Goal: Navigation & Orientation: Find specific page/section

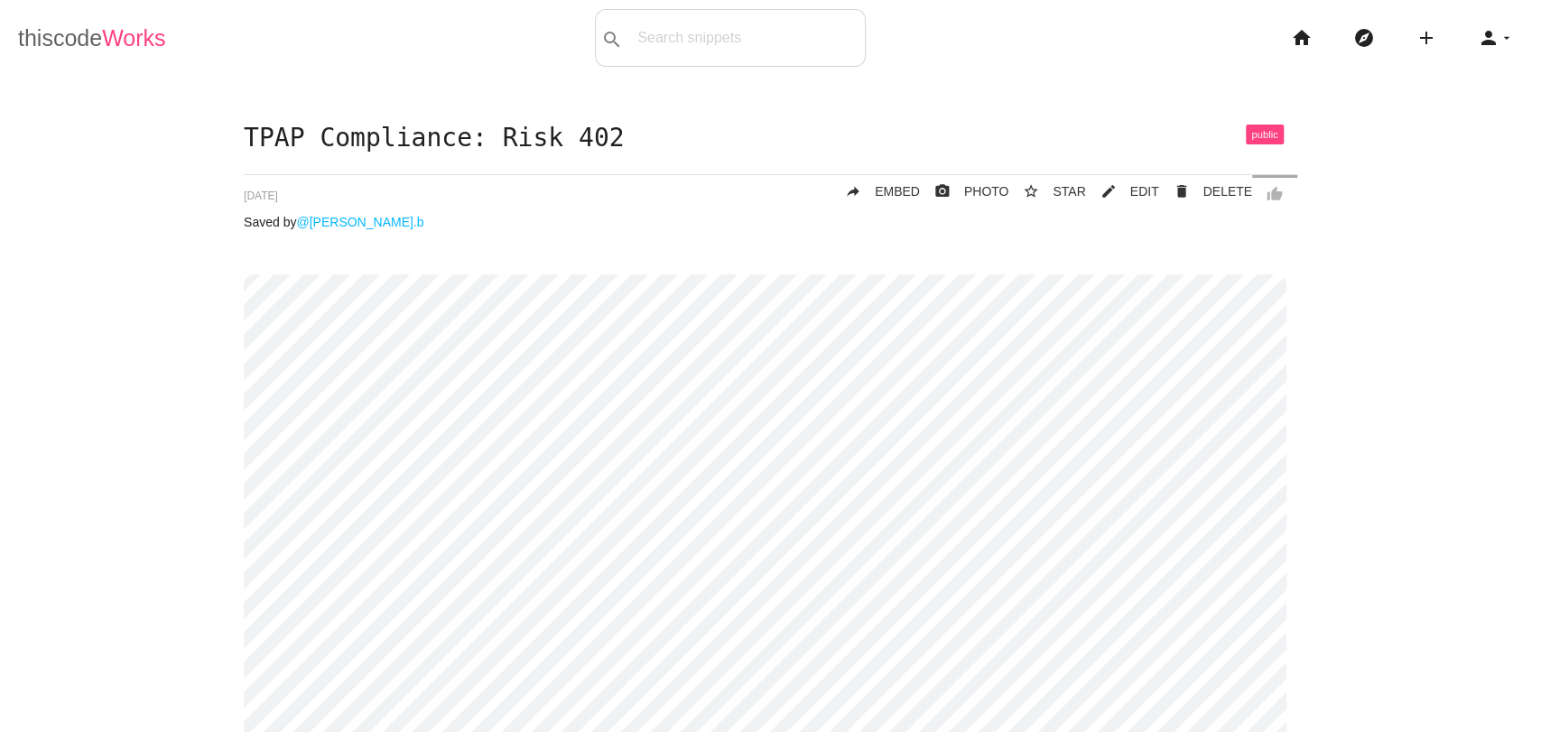
click at [132, 38] on span "Works" at bounding box center [133, 37] width 63 height 25
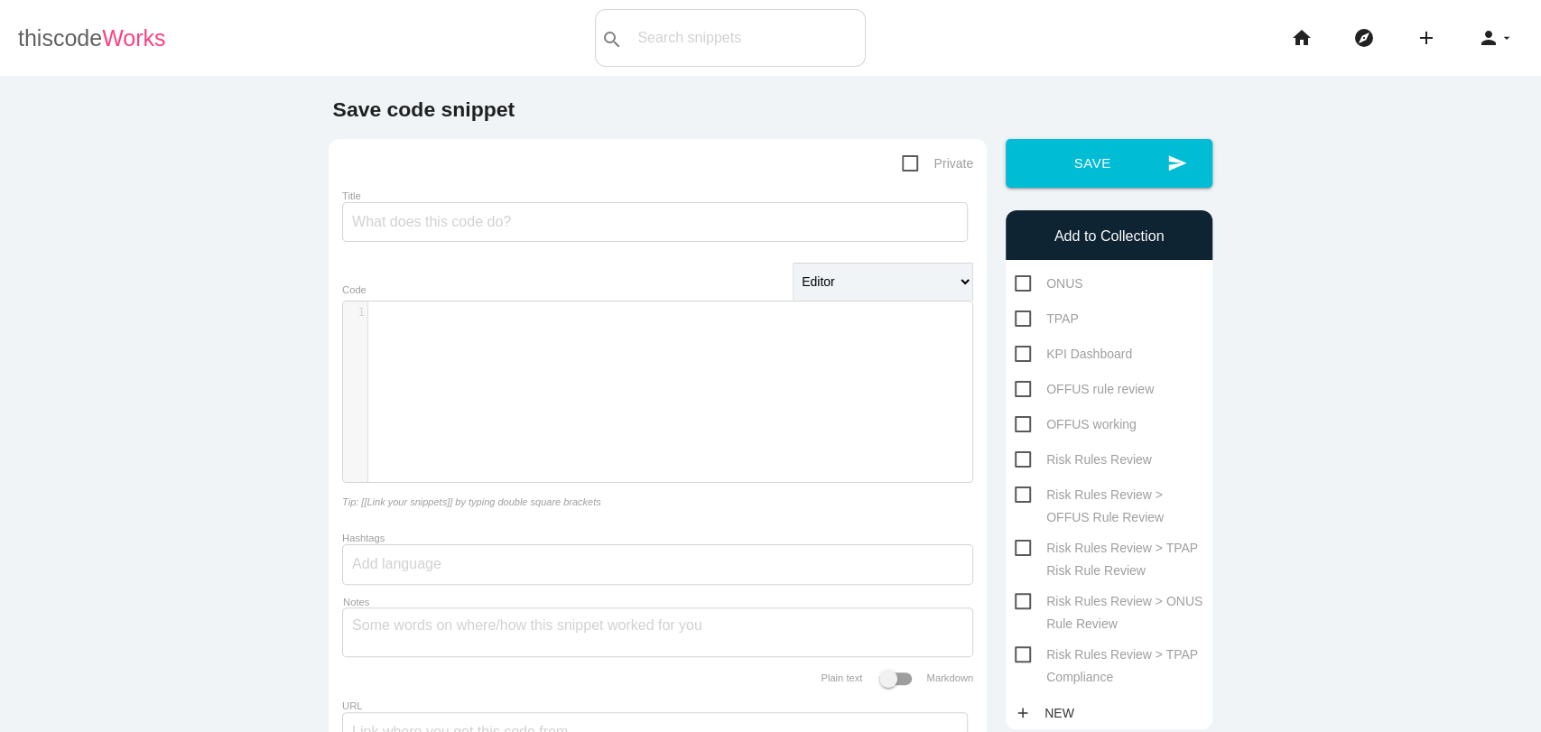
click at [123, 36] on span "Works" at bounding box center [133, 37] width 63 height 25
